Goal: Transaction & Acquisition: Register for event/course

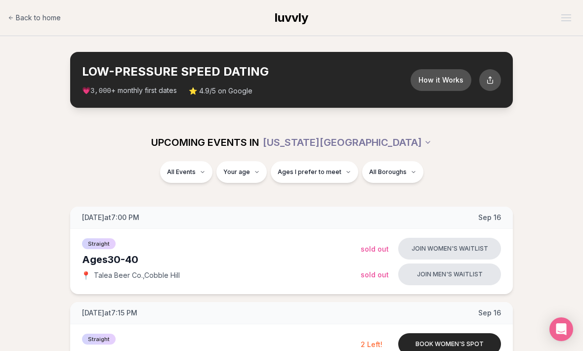
click at [48, 12] on link "Back to home" at bounding box center [34, 18] width 53 height 20
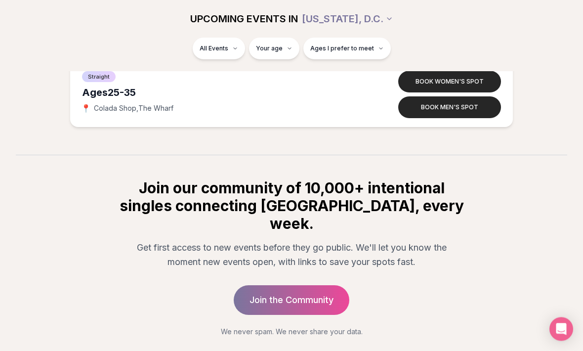
scroll to position [930, 0]
click at [334, 293] on link "Join the Community" at bounding box center [292, 301] width 116 height 30
